Goal: Find specific page/section: Find specific page/section

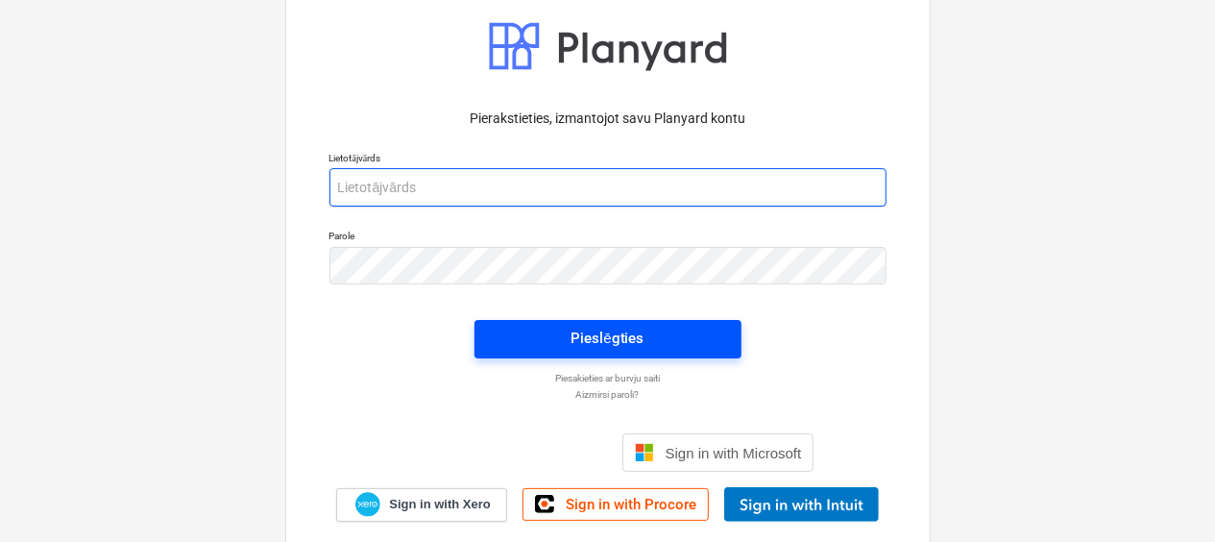
type input "[PERSON_NAME][EMAIL_ADDRESS][DOMAIN_NAME]"
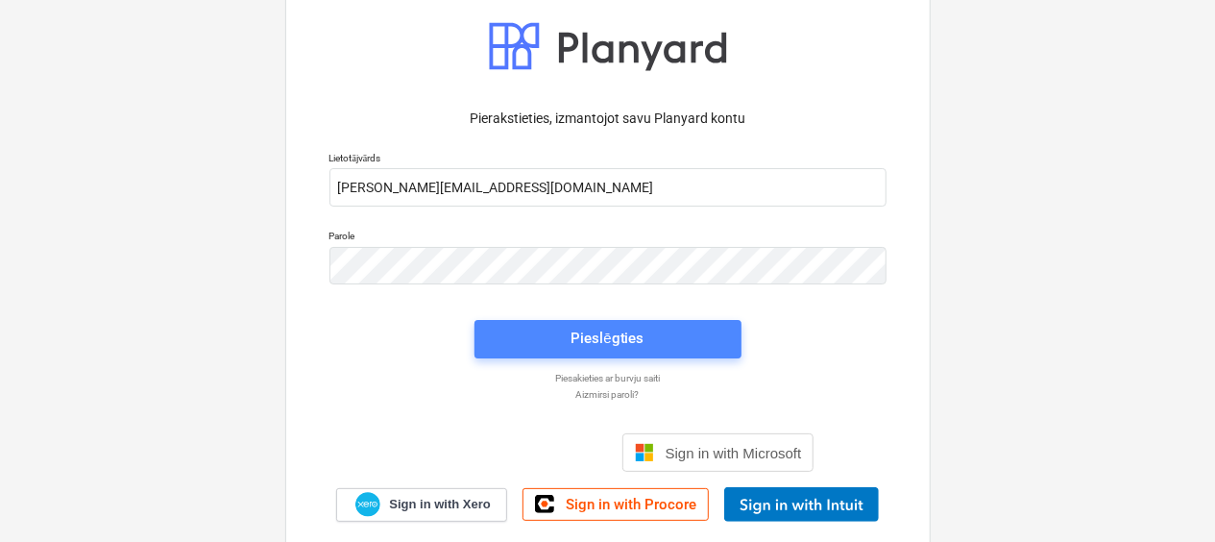
click at [560, 348] on span "Pieslēgties" at bounding box center [608, 338] width 221 height 25
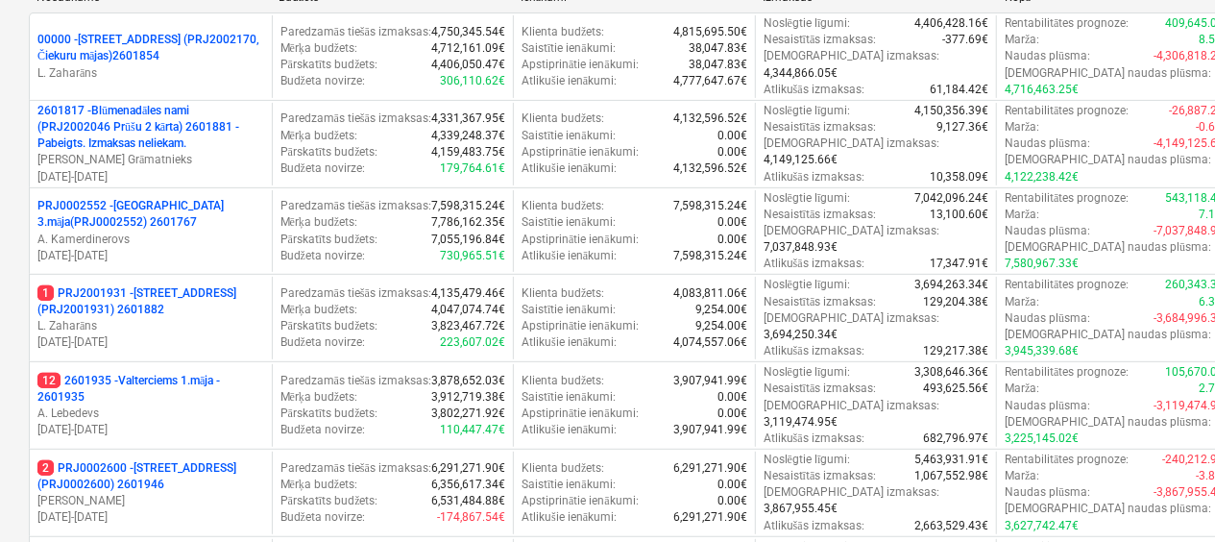
scroll to position [259, 0]
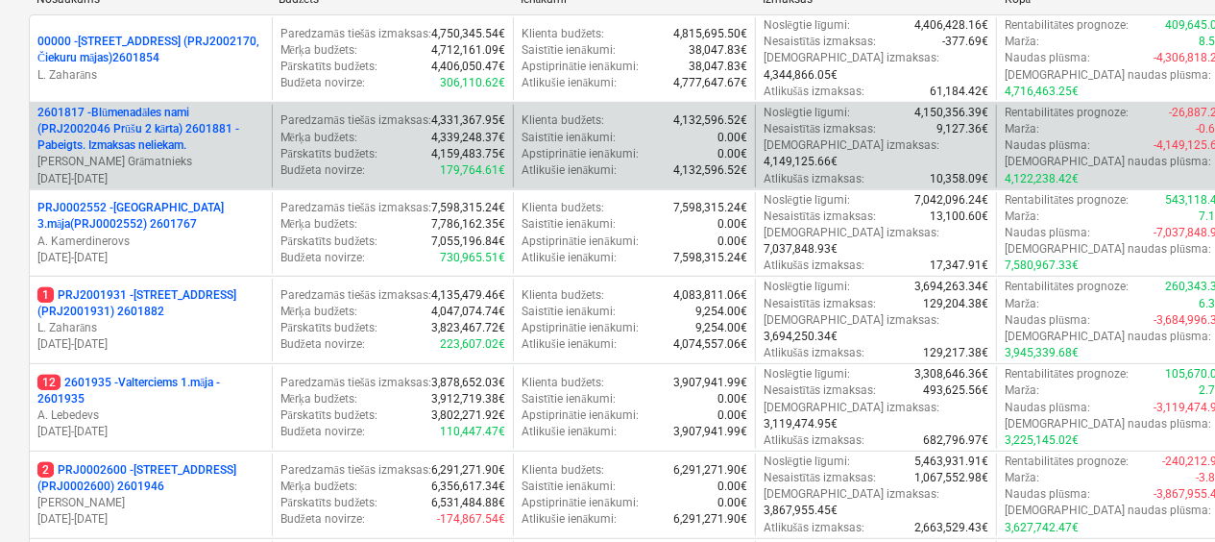
click at [143, 110] on p "2601817 - Blūmenadāles nami (PRJ2002046 Prūšu 2 kārta) 2601881 - Pabeigts. Izma…" at bounding box center [150, 129] width 227 height 49
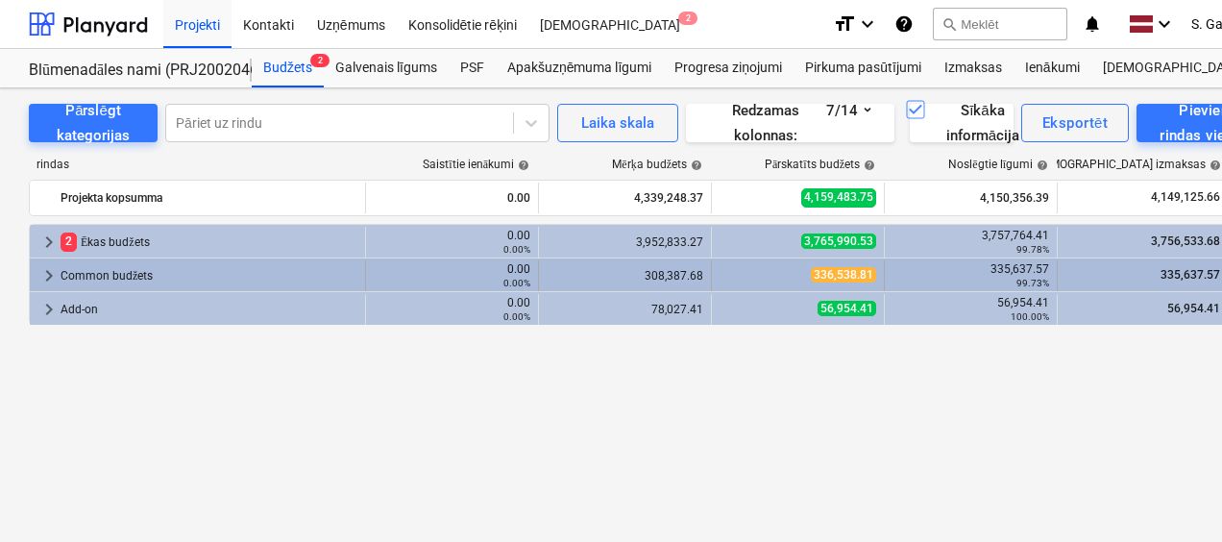
click at [50, 265] on span "keyboard_arrow_right" at bounding box center [48, 275] width 23 height 23
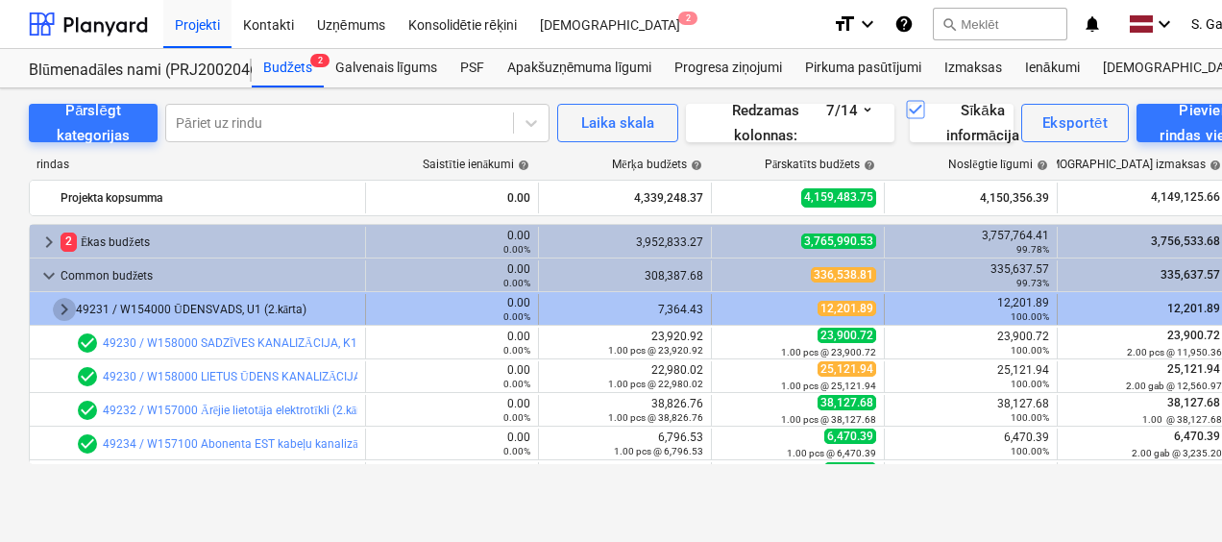
click at [53, 314] on span "keyboard_arrow_right" at bounding box center [64, 309] width 23 height 23
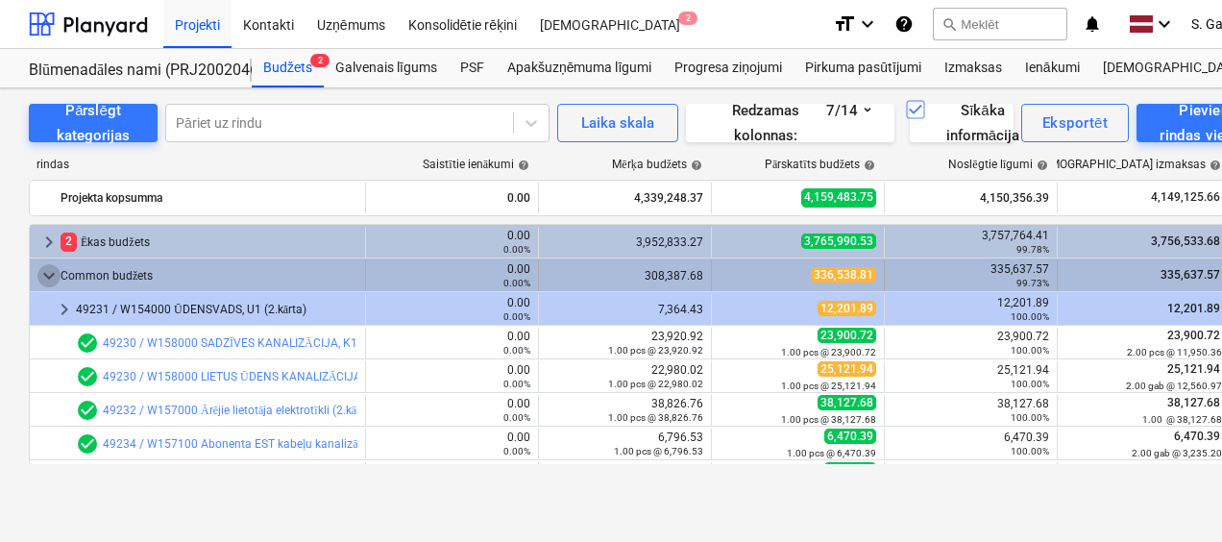
click at [48, 269] on span "keyboard_arrow_down" at bounding box center [48, 275] width 23 height 23
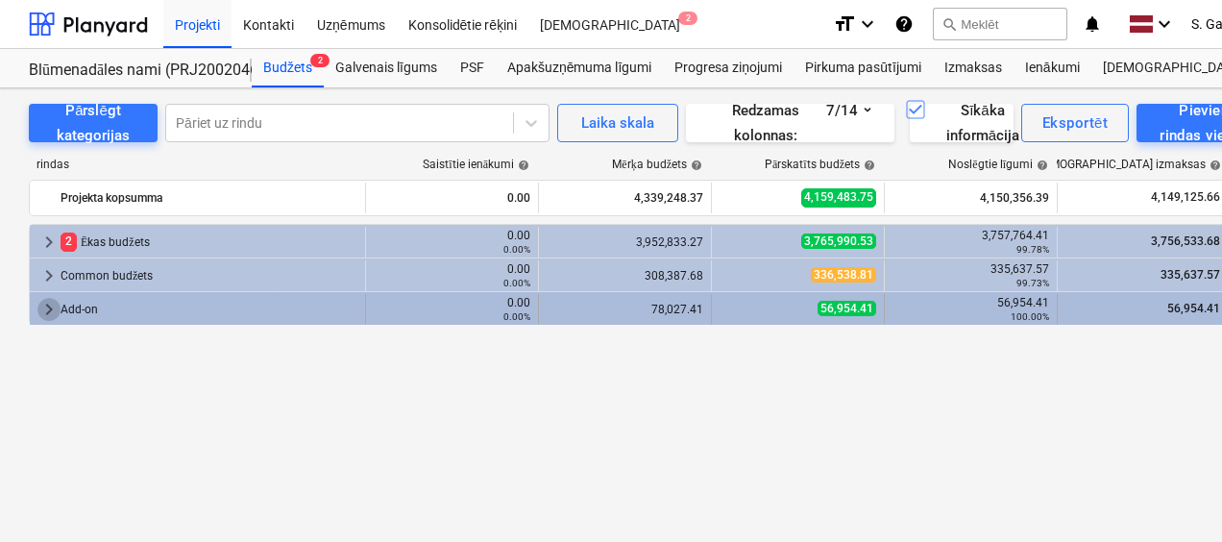
click at [46, 298] on span "keyboard_arrow_right" at bounding box center [48, 309] width 23 height 23
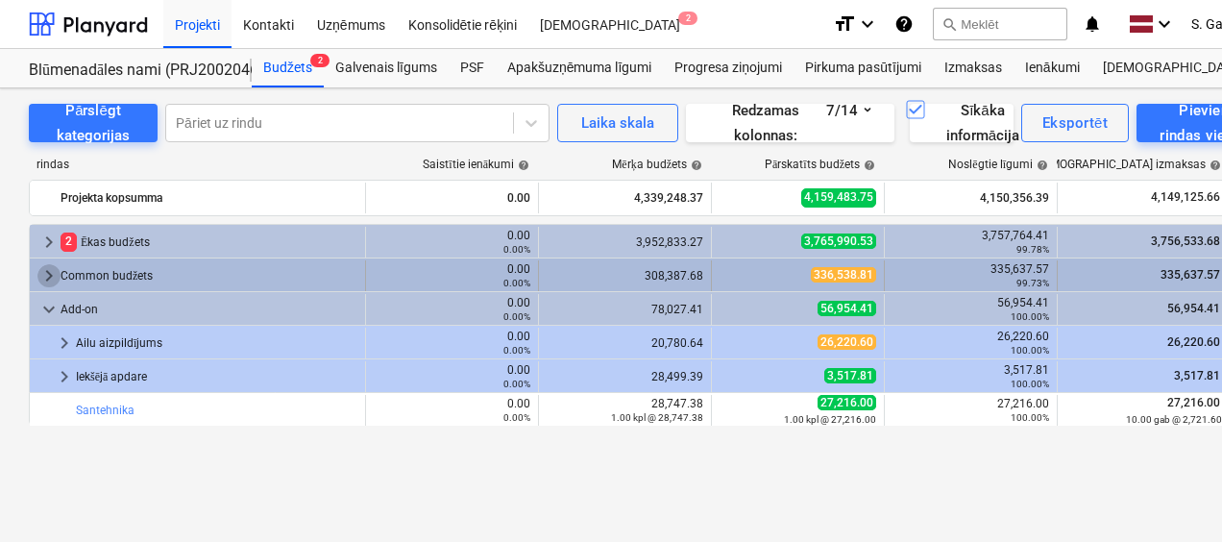
click at [52, 269] on span "keyboard_arrow_right" at bounding box center [48, 275] width 23 height 23
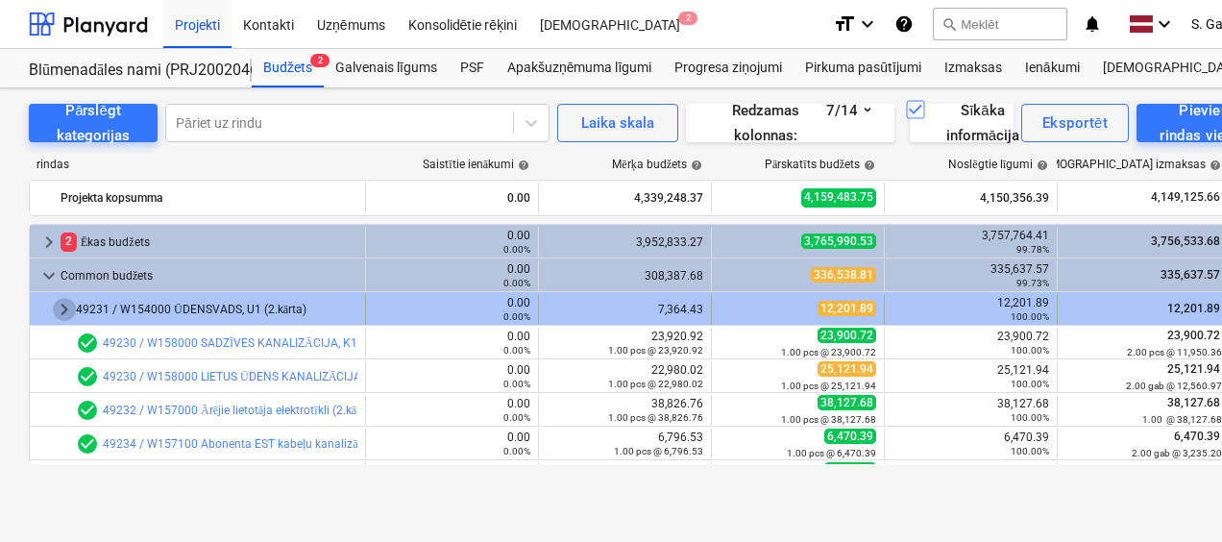
click at [61, 313] on span "keyboard_arrow_right" at bounding box center [64, 309] width 23 height 23
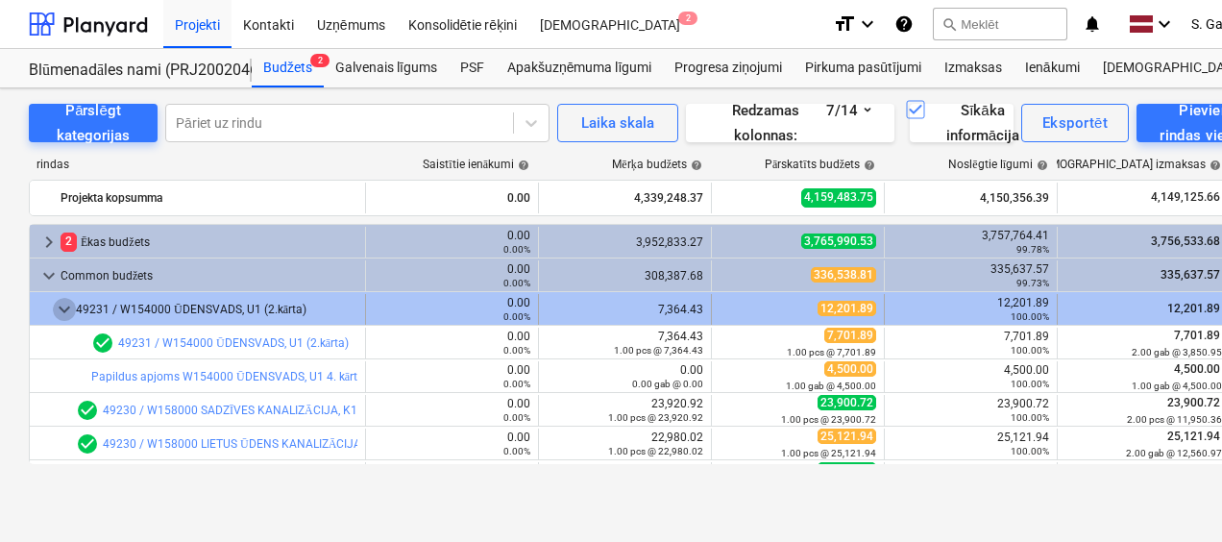
click at [58, 302] on span "keyboard_arrow_down" at bounding box center [64, 309] width 23 height 23
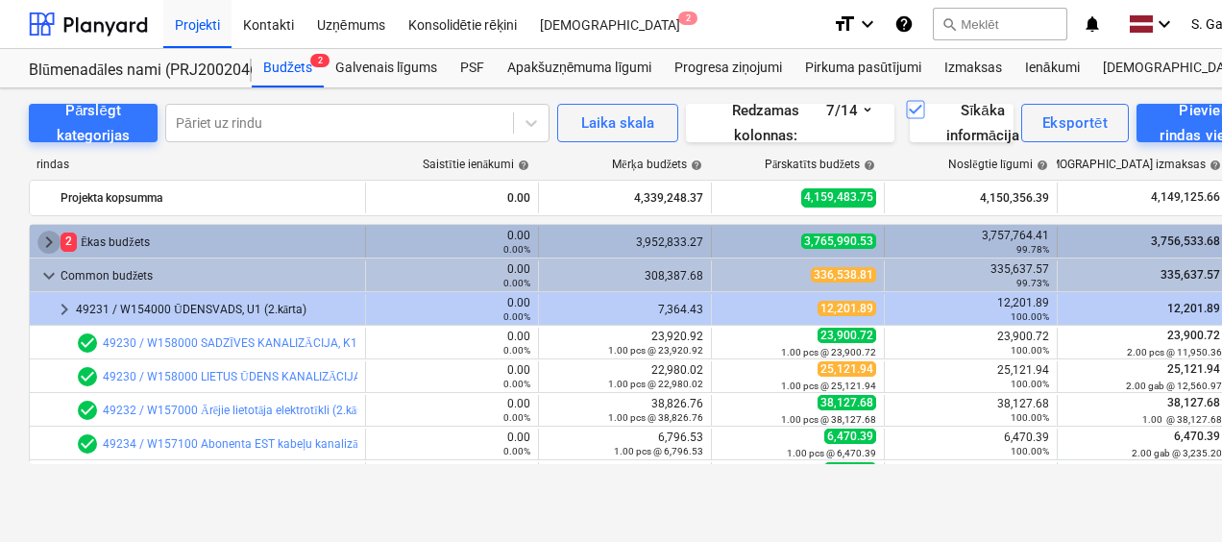
click at [46, 236] on span "keyboard_arrow_right" at bounding box center [48, 242] width 23 height 23
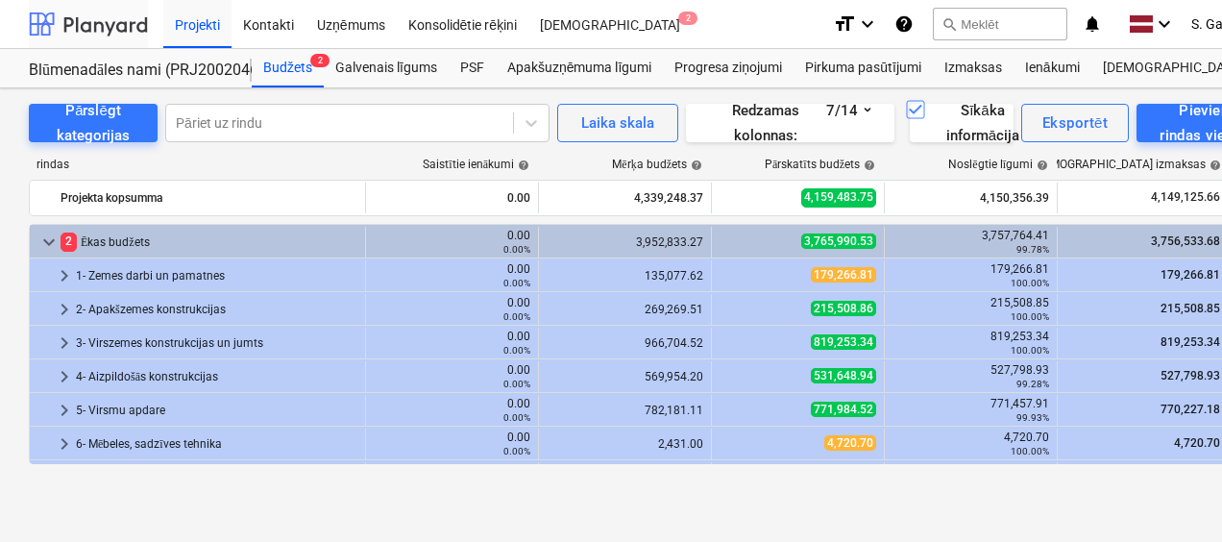
click at [75, 32] on div at bounding box center [88, 24] width 119 height 48
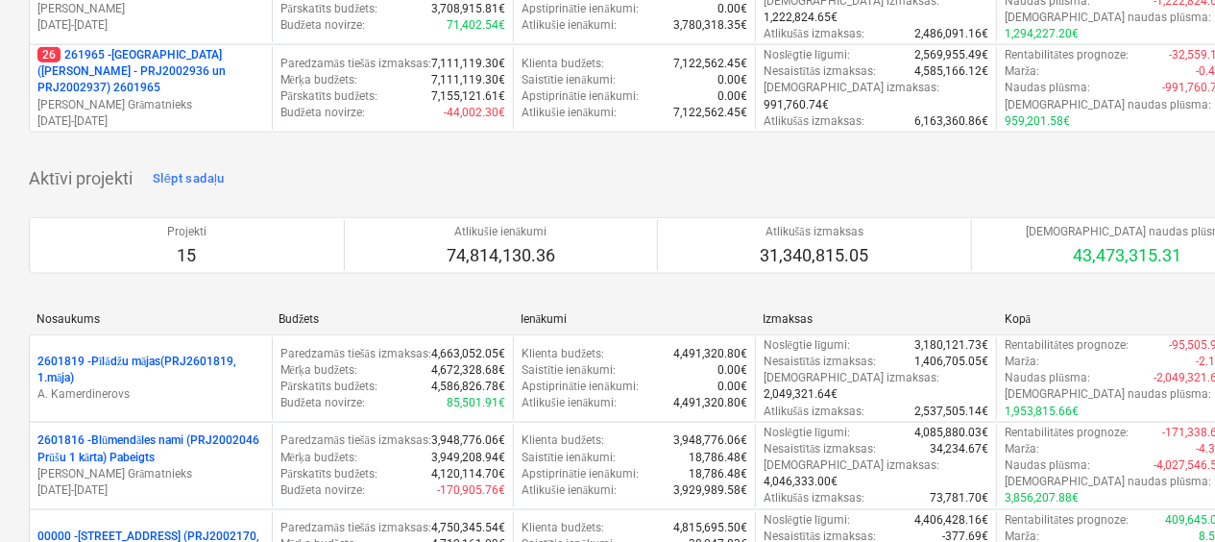
scroll to position [1026, 0]
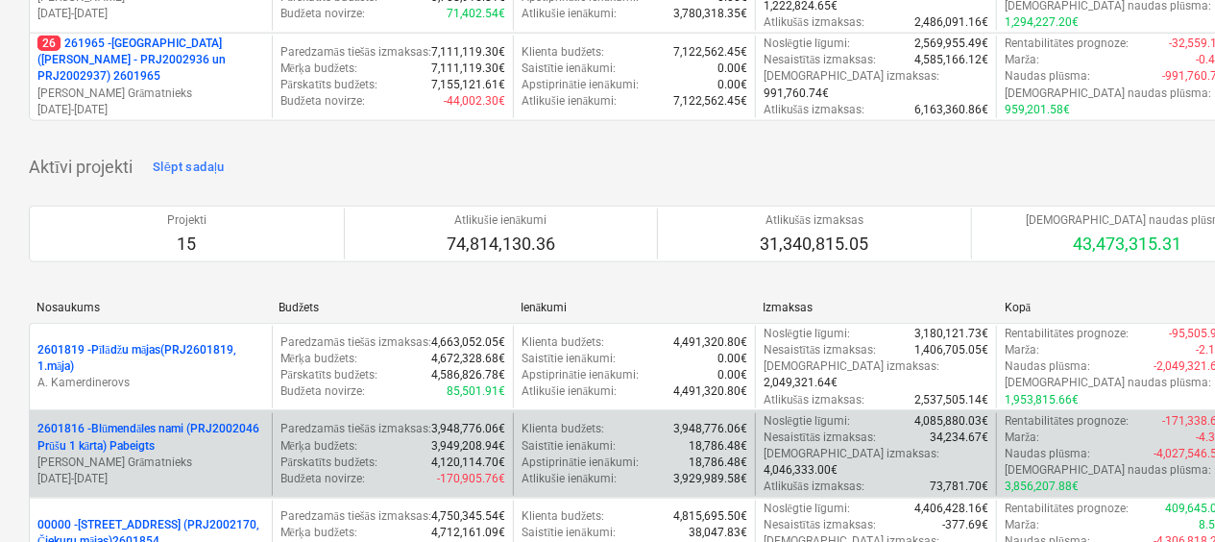
click at [191, 421] on p "2601816 - Blūmendāles nami (PRJ2002046 Prūšu 1 kārta) Pabeigts" at bounding box center [150, 437] width 227 height 33
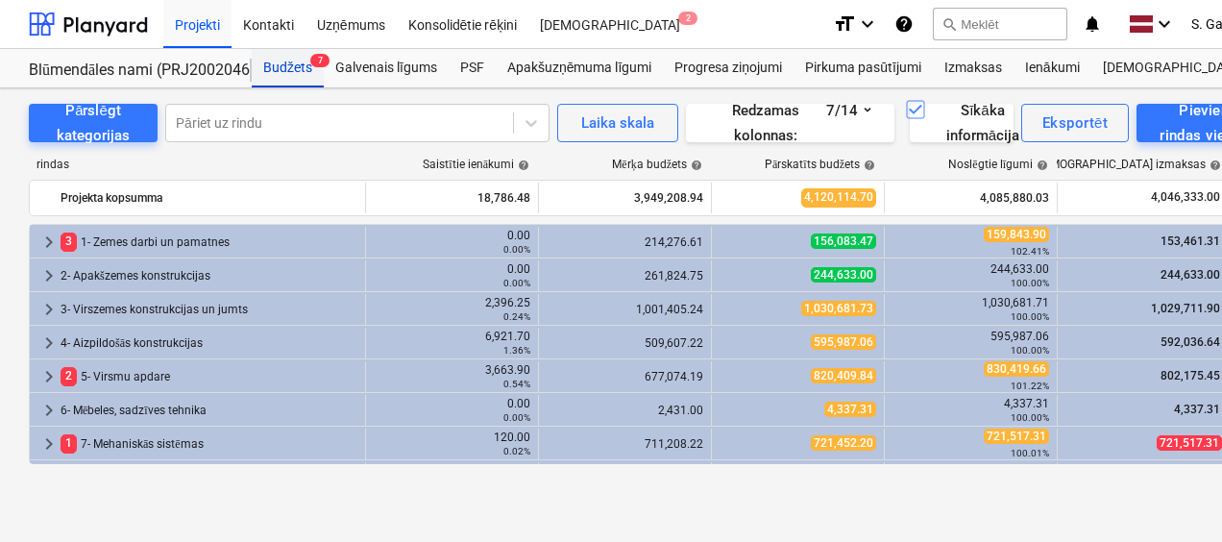
click at [292, 72] on div "Budžets 7" at bounding box center [288, 68] width 72 height 38
click at [294, 69] on div "Budžets 7" at bounding box center [288, 68] width 72 height 38
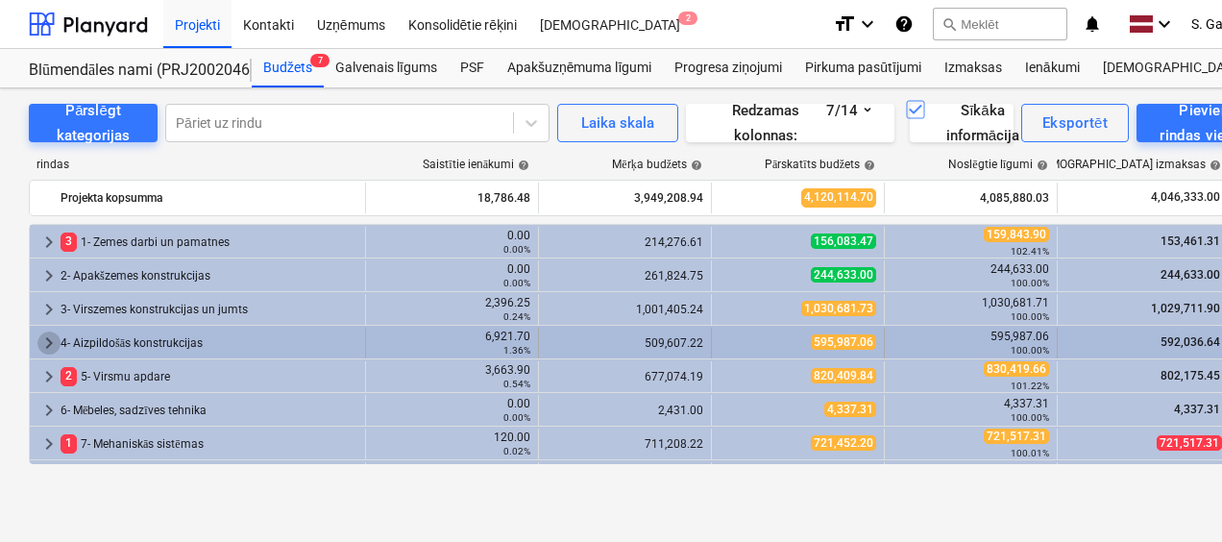
click at [43, 332] on span "keyboard_arrow_right" at bounding box center [48, 342] width 23 height 23
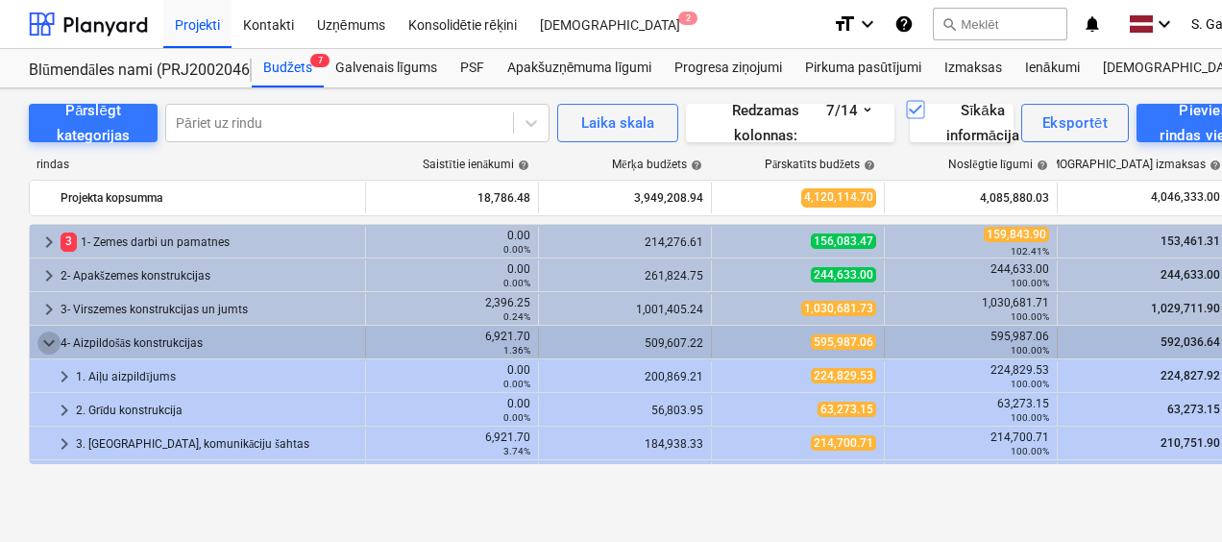
click at [44, 339] on span "keyboard_arrow_down" at bounding box center [48, 342] width 23 height 23
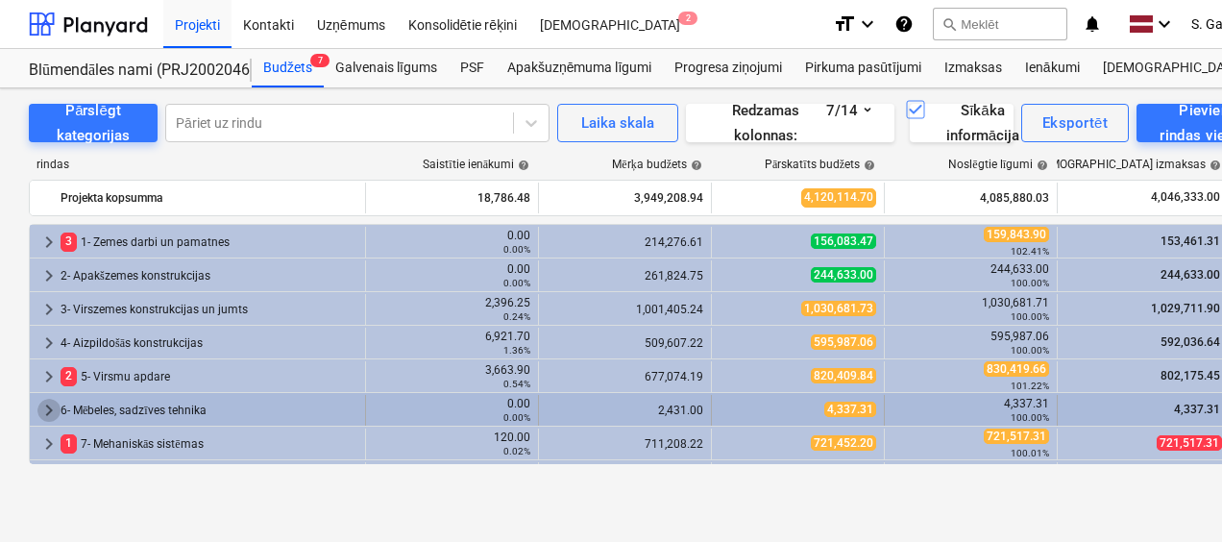
click at [51, 407] on span "keyboard_arrow_right" at bounding box center [48, 410] width 23 height 23
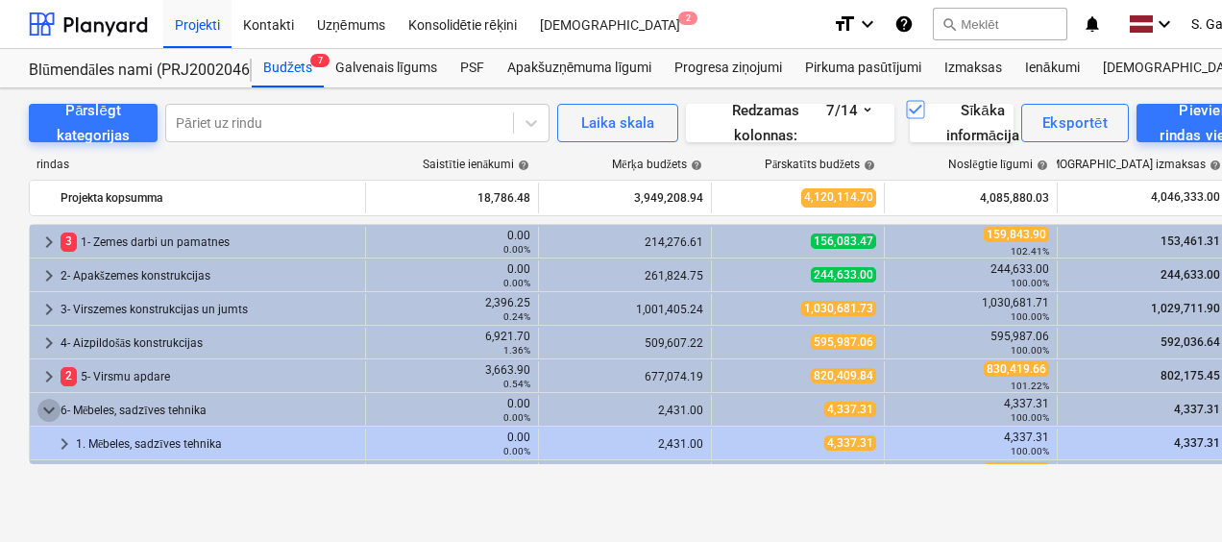
click at [51, 407] on span "keyboard_arrow_down" at bounding box center [48, 410] width 23 height 23
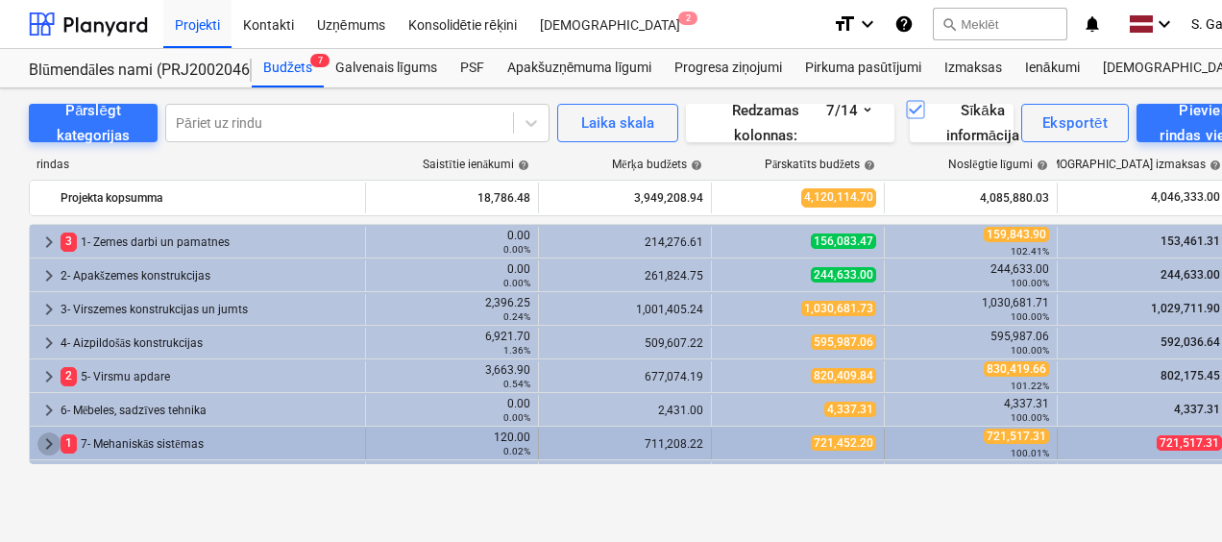
click at [49, 436] on span "keyboard_arrow_right" at bounding box center [48, 443] width 23 height 23
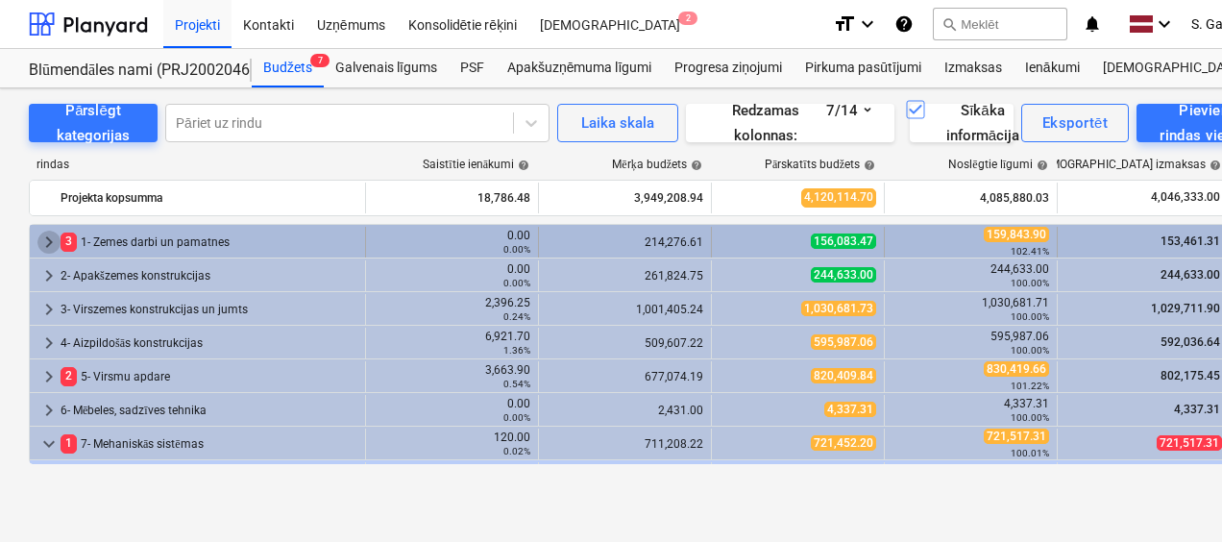
click at [39, 231] on span "keyboard_arrow_right" at bounding box center [48, 242] width 23 height 23
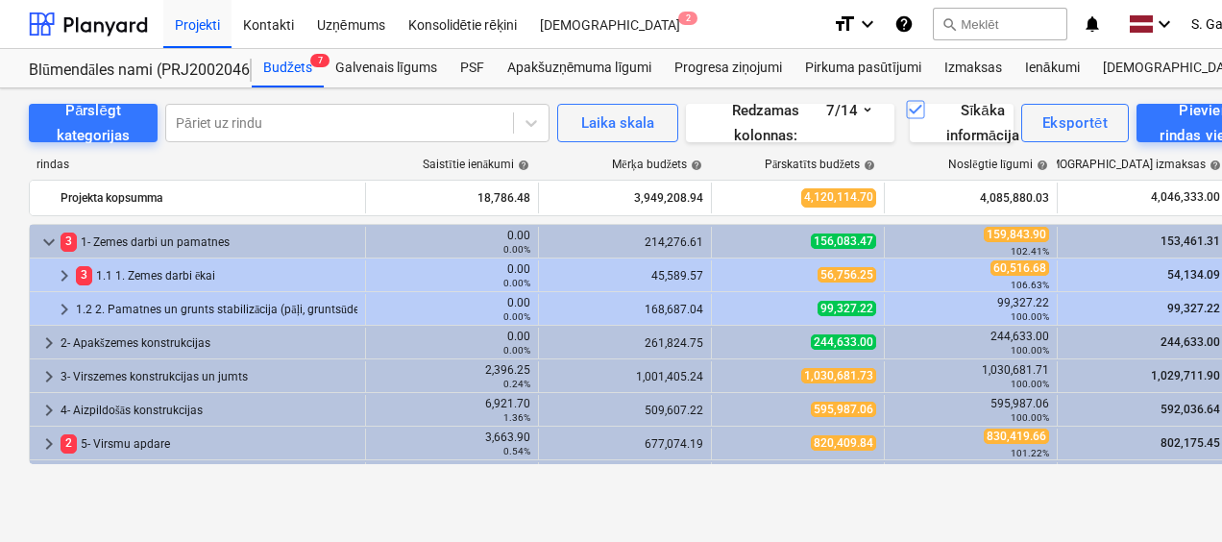
click at [39, 231] on span "keyboard_arrow_down" at bounding box center [48, 242] width 23 height 23
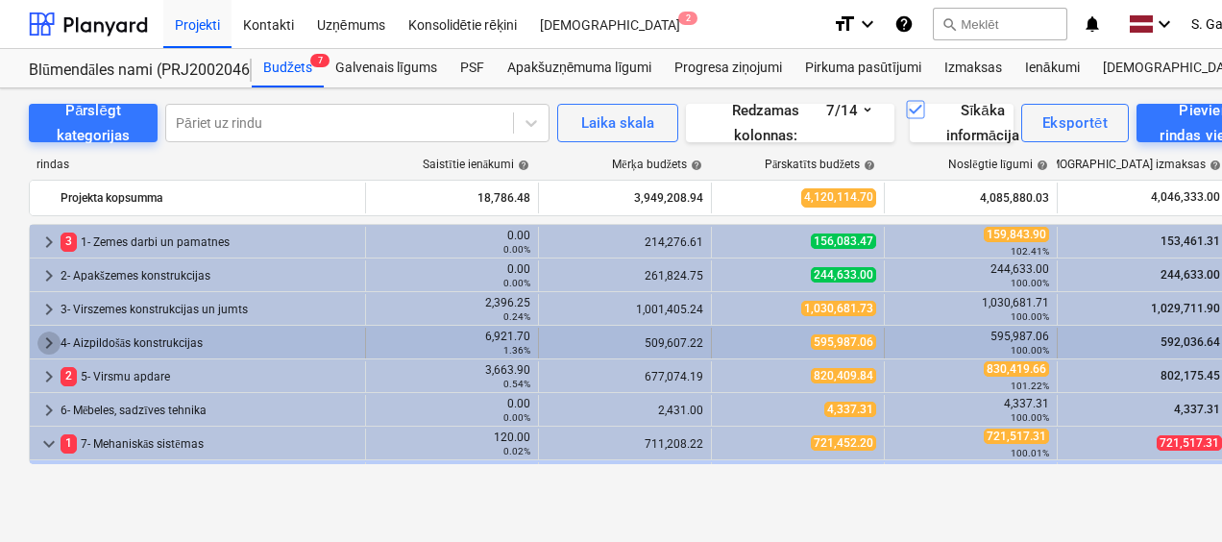
click at [46, 339] on span "keyboard_arrow_right" at bounding box center [48, 342] width 23 height 23
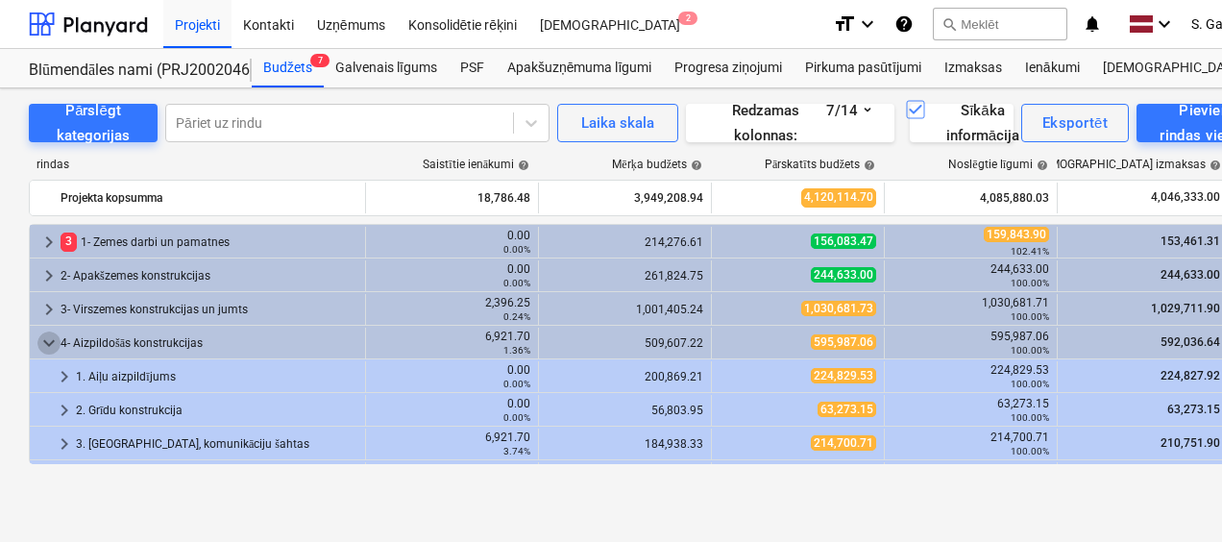
click at [46, 339] on span "keyboard_arrow_down" at bounding box center [48, 342] width 23 height 23
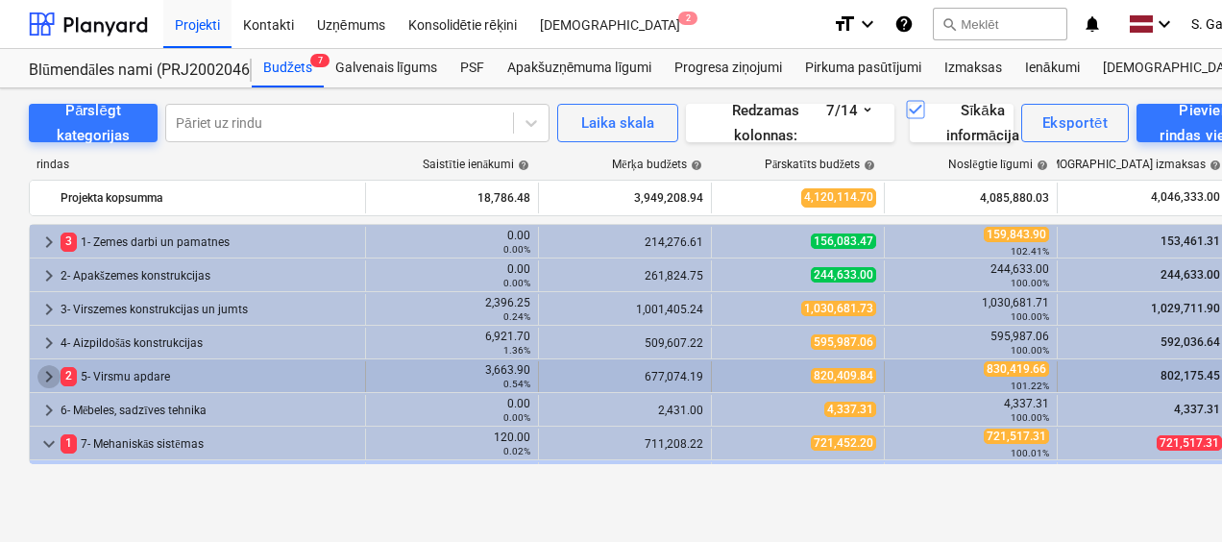
click at [48, 367] on span "keyboard_arrow_right" at bounding box center [48, 376] width 23 height 23
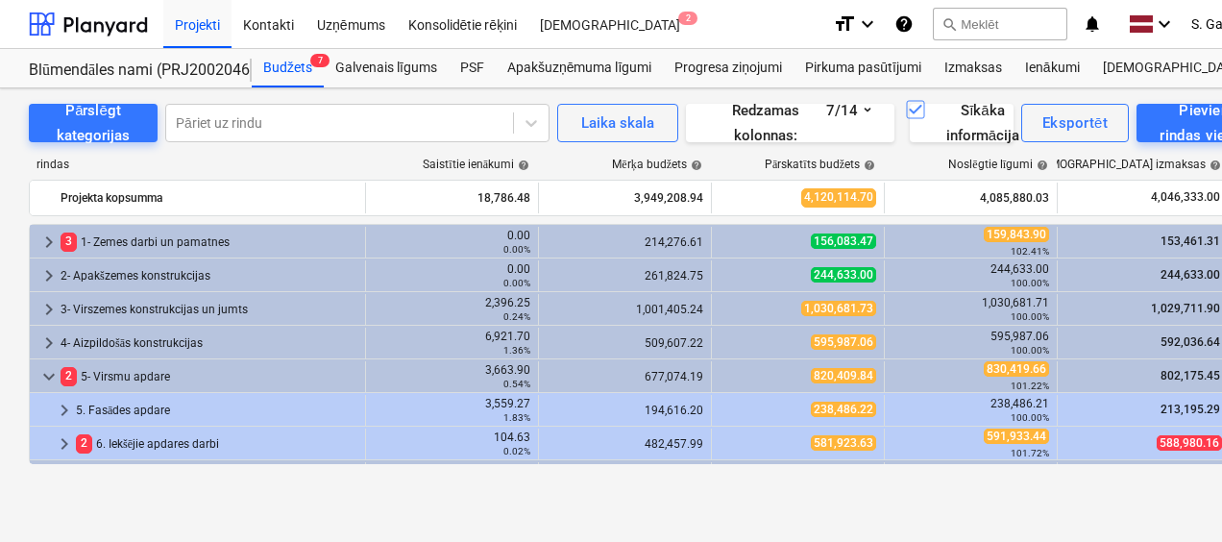
click at [48, 367] on span "keyboard_arrow_down" at bounding box center [48, 376] width 23 height 23
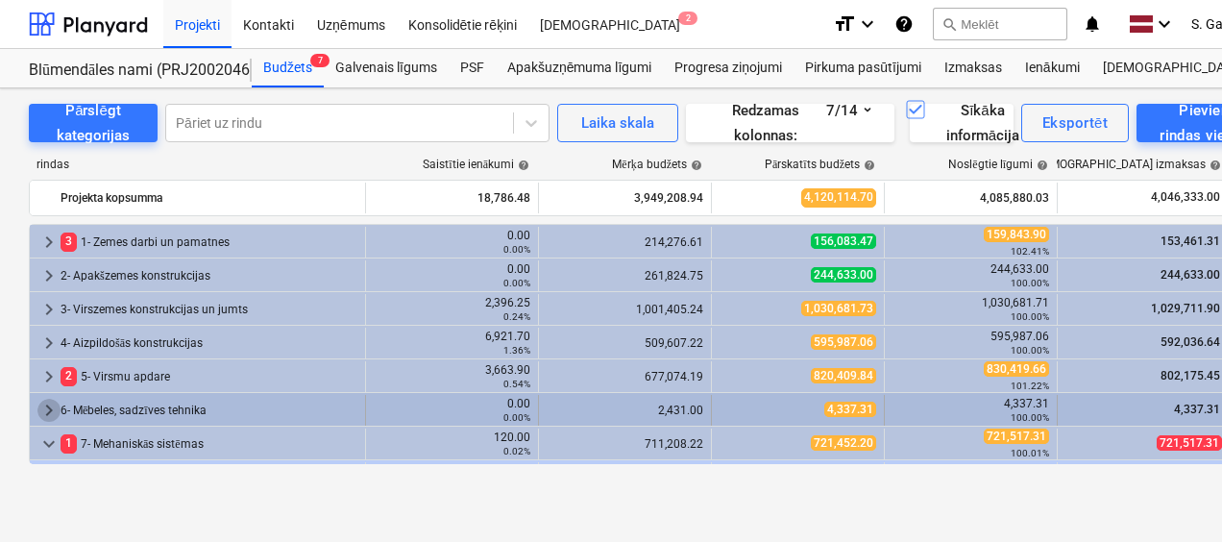
click at [47, 415] on span "keyboard_arrow_right" at bounding box center [48, 410] width 23 height 23
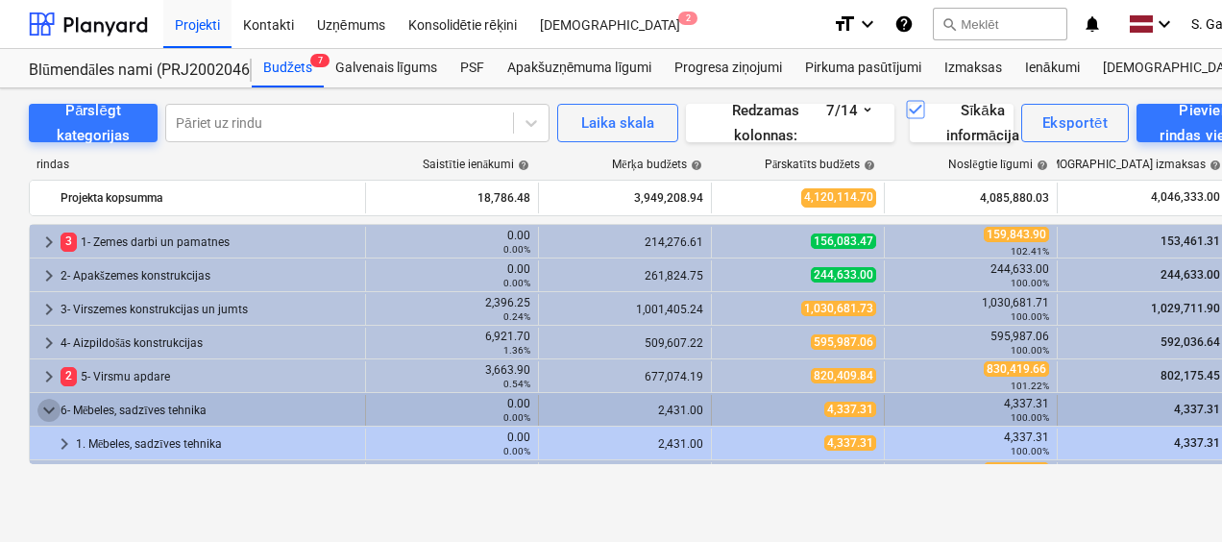
click at [48, 411] on span "keyboard_arrow_down" at bounding box center [48, 410] width 23 height 23
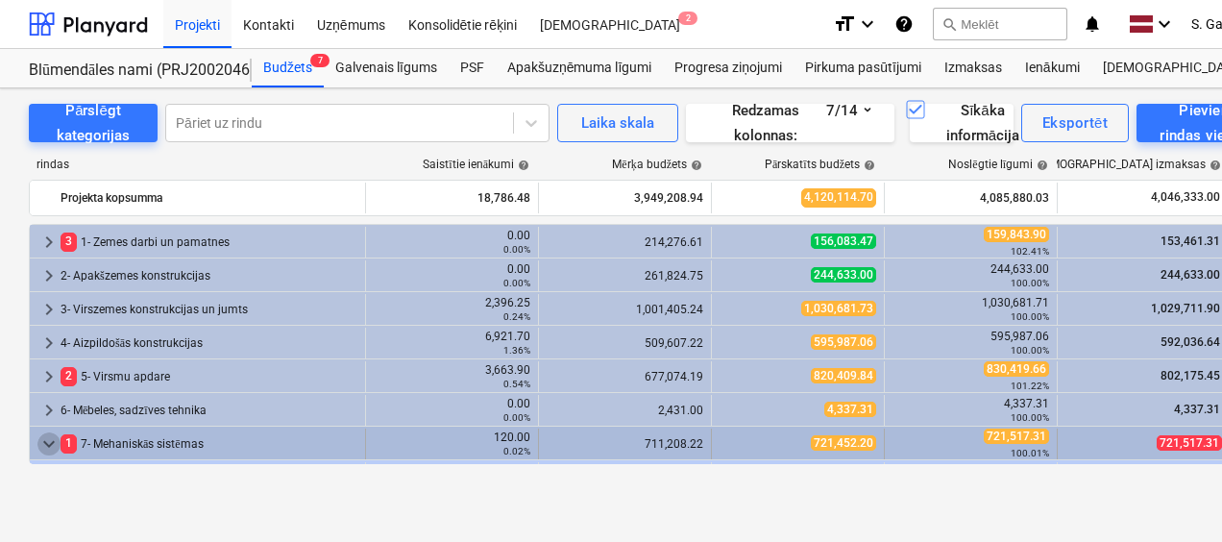
click at [52, 442] on span "keyboard_arrow_down" at bounding box center [48, 443] width 23 height 23
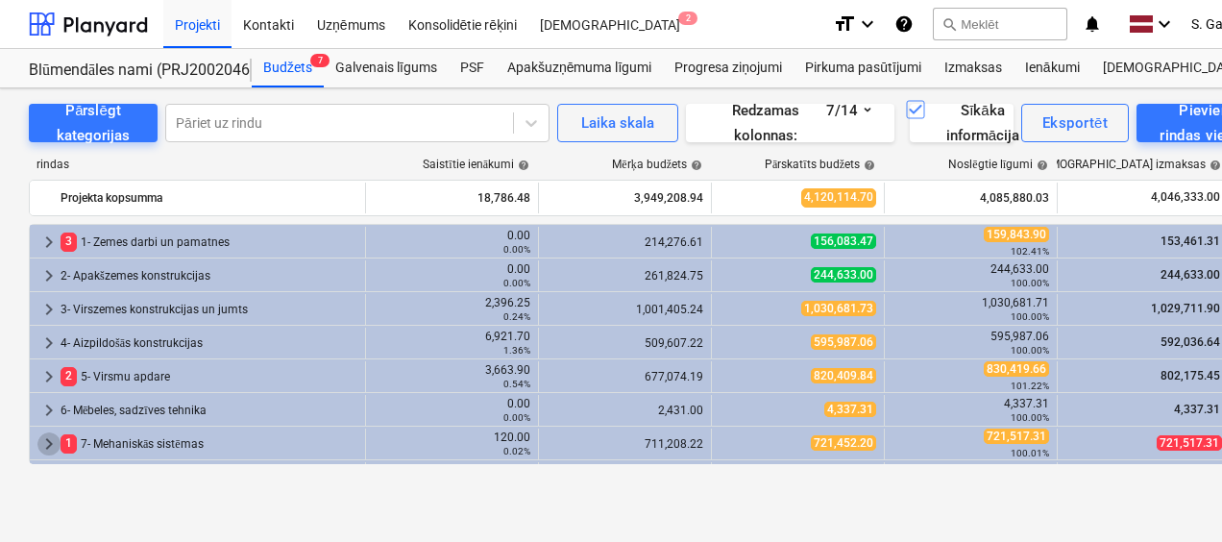
click at [52, 442] on span "keyboard_arrow_right" at bounding box center [48, 443] width 23 height 23
click at [221, 493] on div "Pārslēgt kategorijas Pāriet uz rindu Laika [PERSON_NAME] Redzamas kolonnas : 7/…" at bounding box center [657, 295] width 1314 height 414
